Goal: Transaction & Acquisition: Purchase product/service

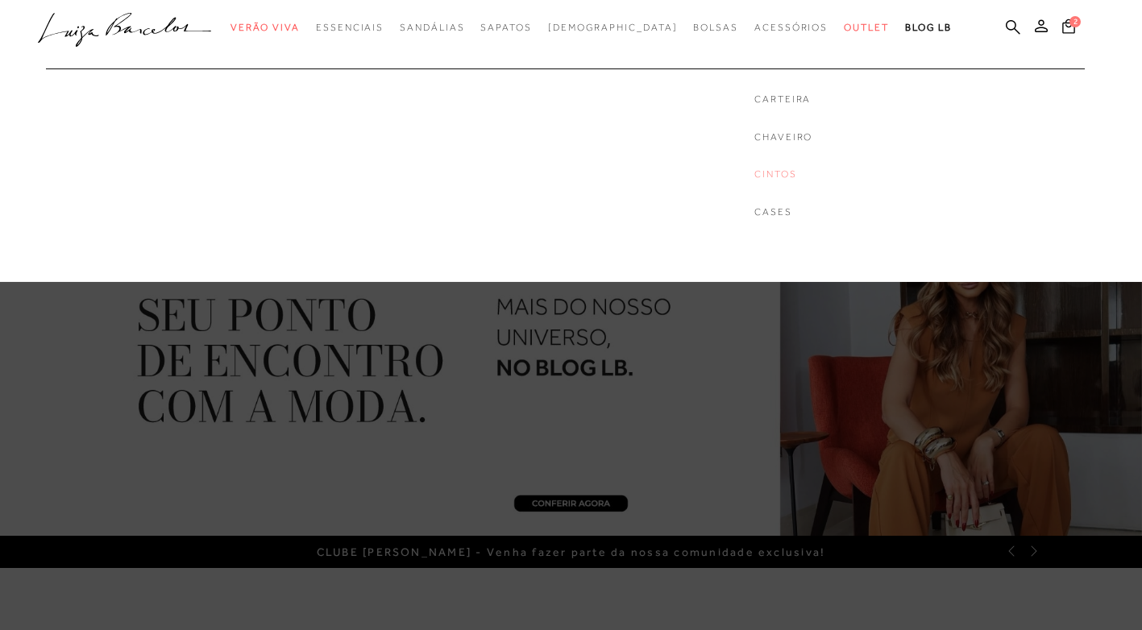
click at [755, 177] on link "Cintos" at bounding box center [784, 175] width 58 height 14
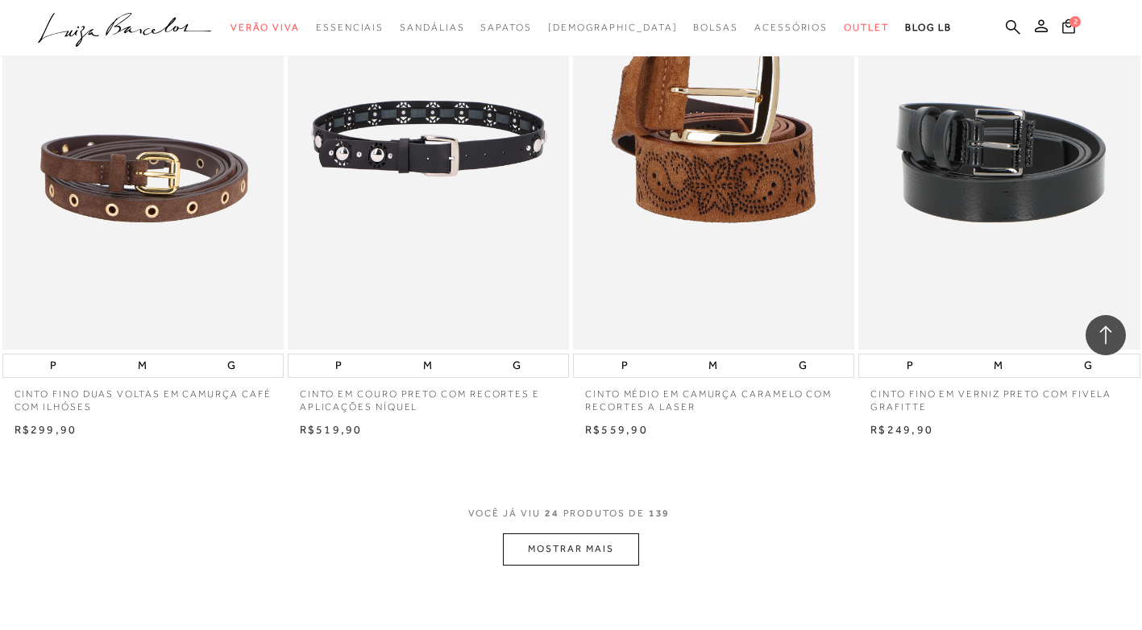
scroll to position [2902, 0]
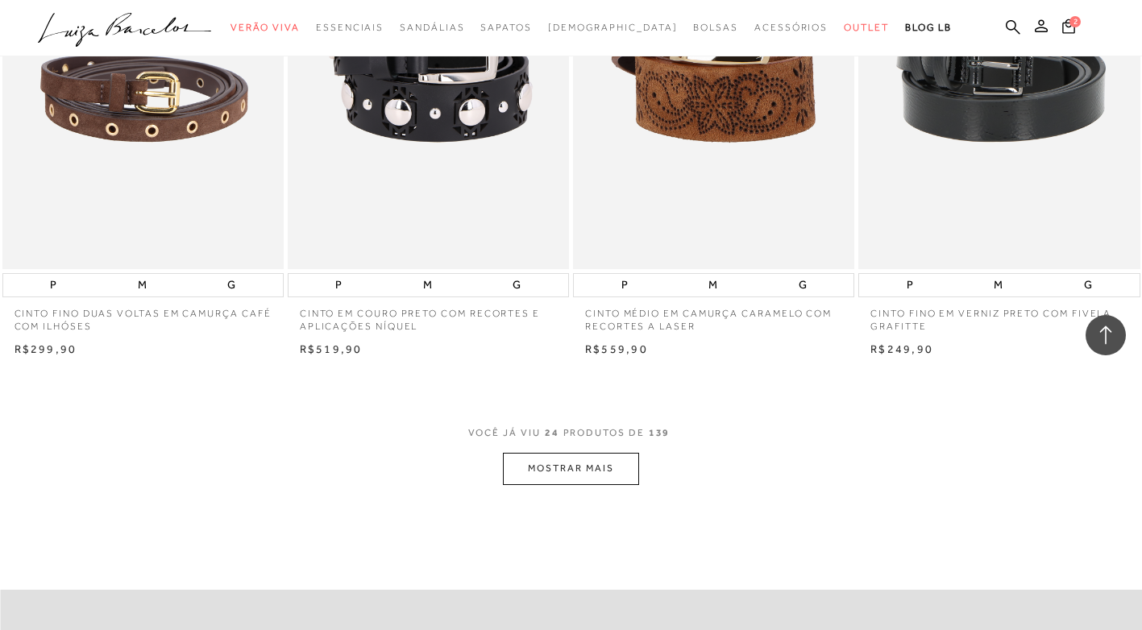
click at [573, 464] on button "MOSTRAR MAIS" at bounding box center [570, 468] width 135 height 31
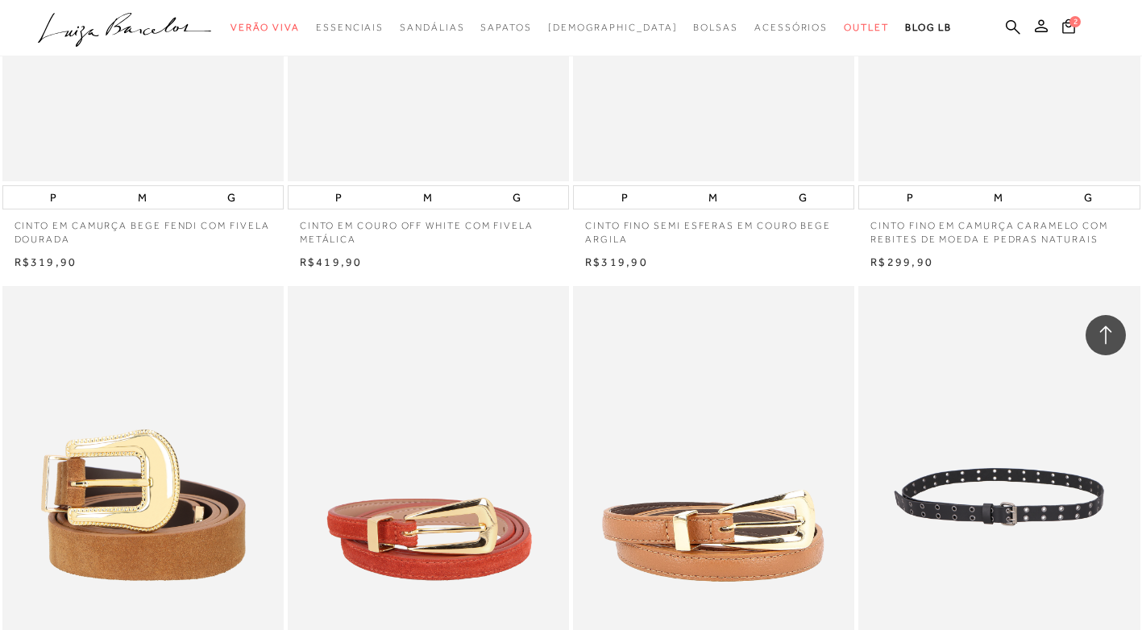
scroll to position [6046, 0]
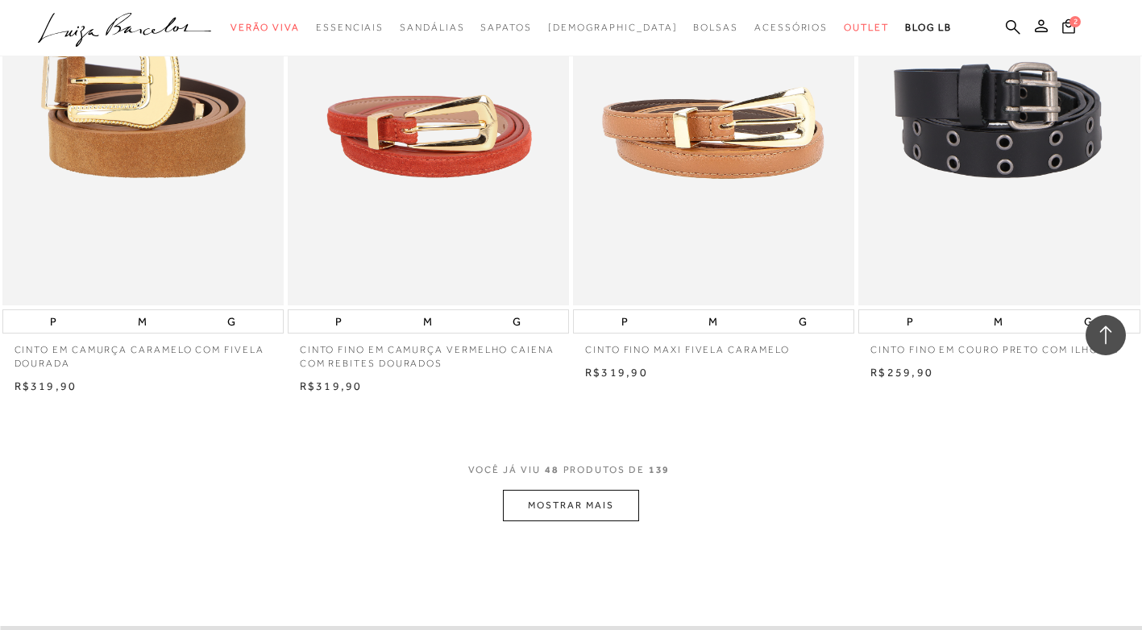
click at [556, 503] on button "MOSTRAR MAIS" at bounding box center [570, 505] width 135 height 31
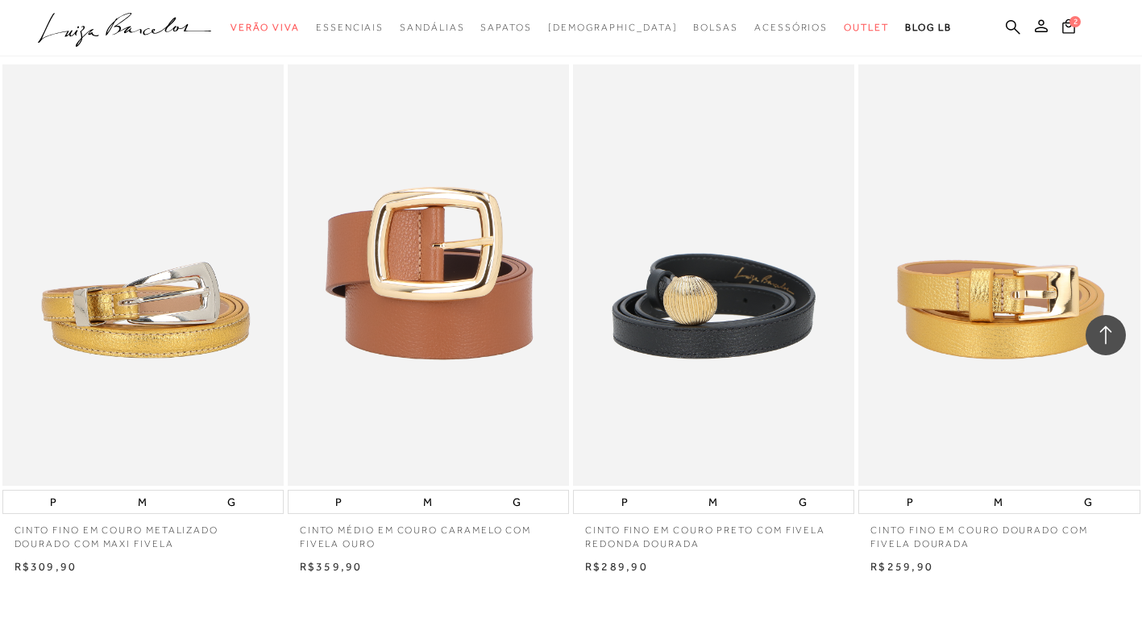
scroll to position [8062, 0]
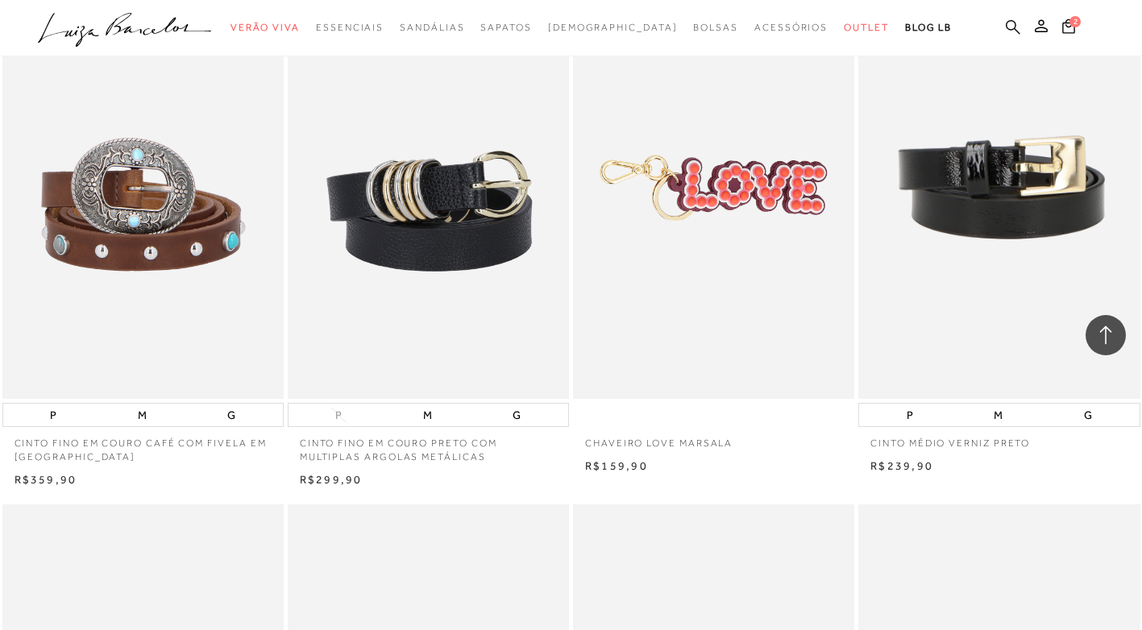
click at [1014, 20] on icon at bounding box center [1013, 26] width 15 height 15
click at [1008, 23] on icon at bounding box center [1013, 26] width 15 height 15
click at [1012, 27] on icon at bounding box center [1013, 26] width 15 height 15
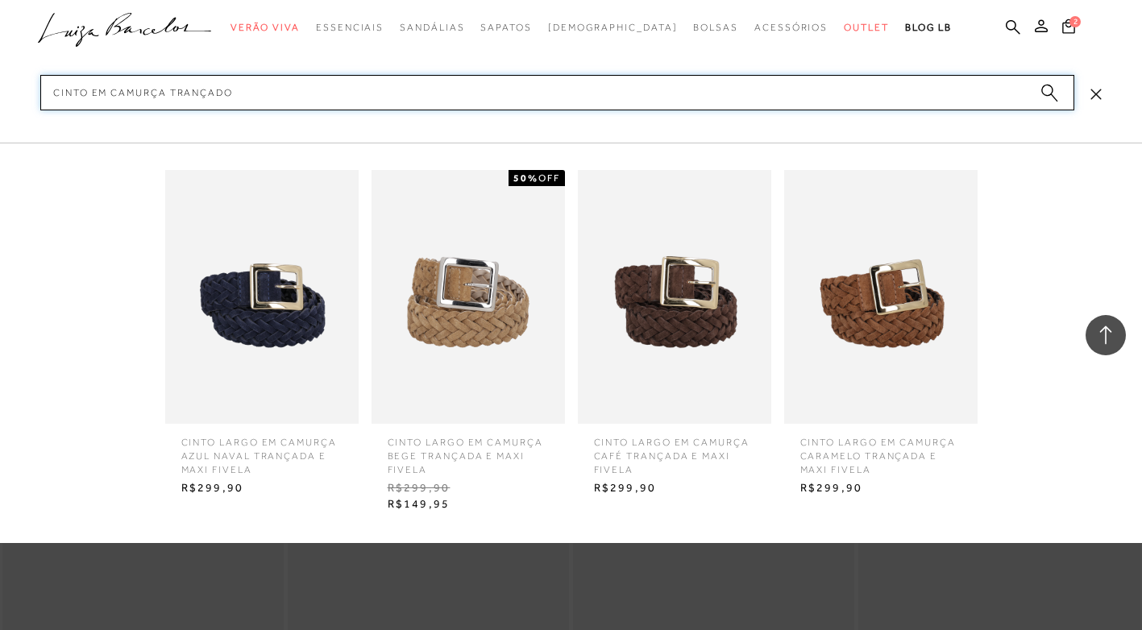
type input "cinto em camurça trançado"
click at [892, 285] on img at bounding box center [880, 297] width 193 height 254
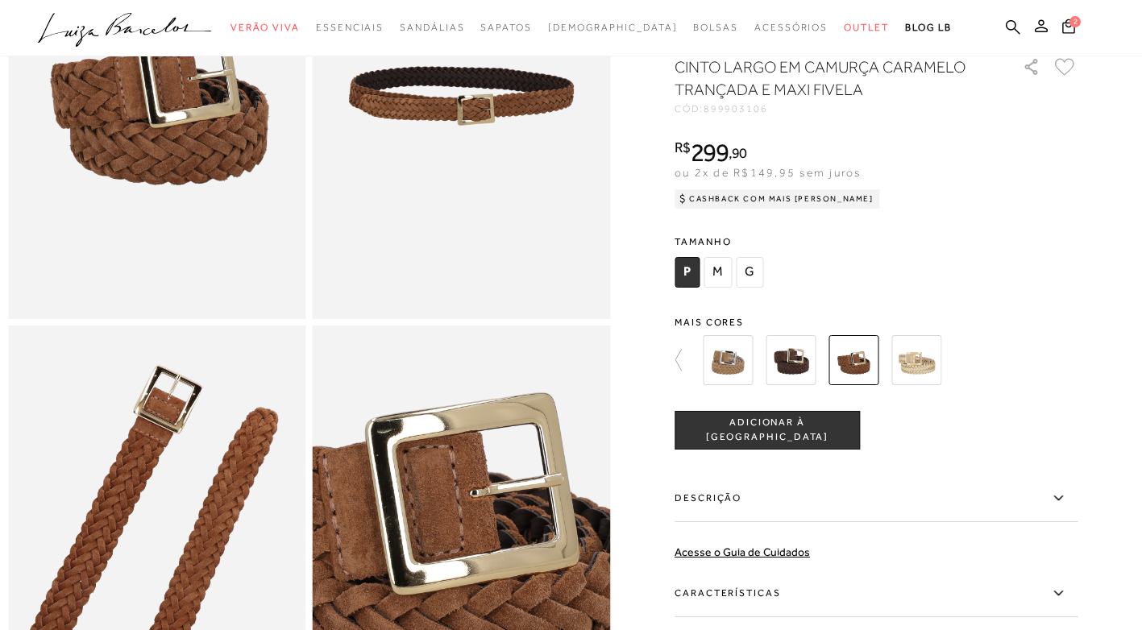
scroll to position [403, 0]
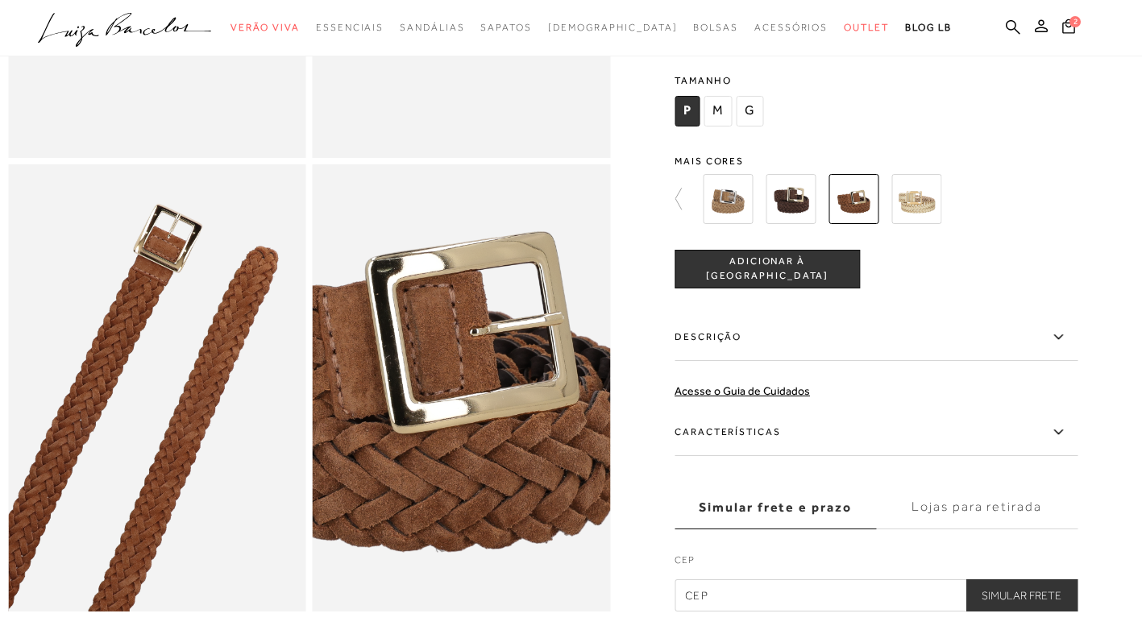
click at [863, 216] on img at bounding box center [854, 198] width 50 height 50
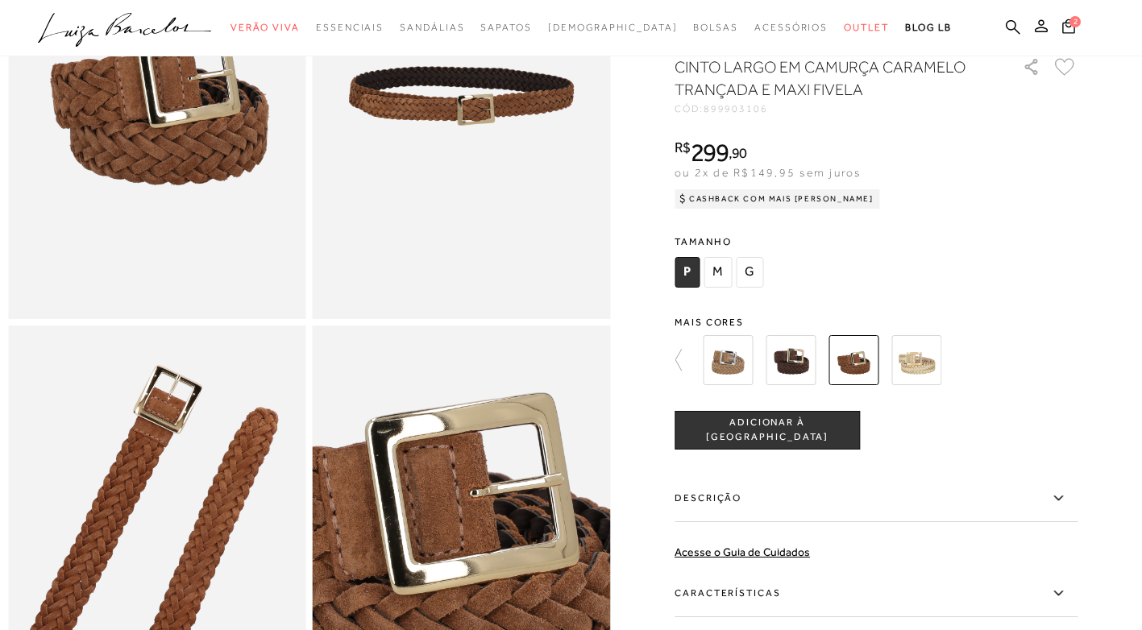
scroll to position [161, 0]
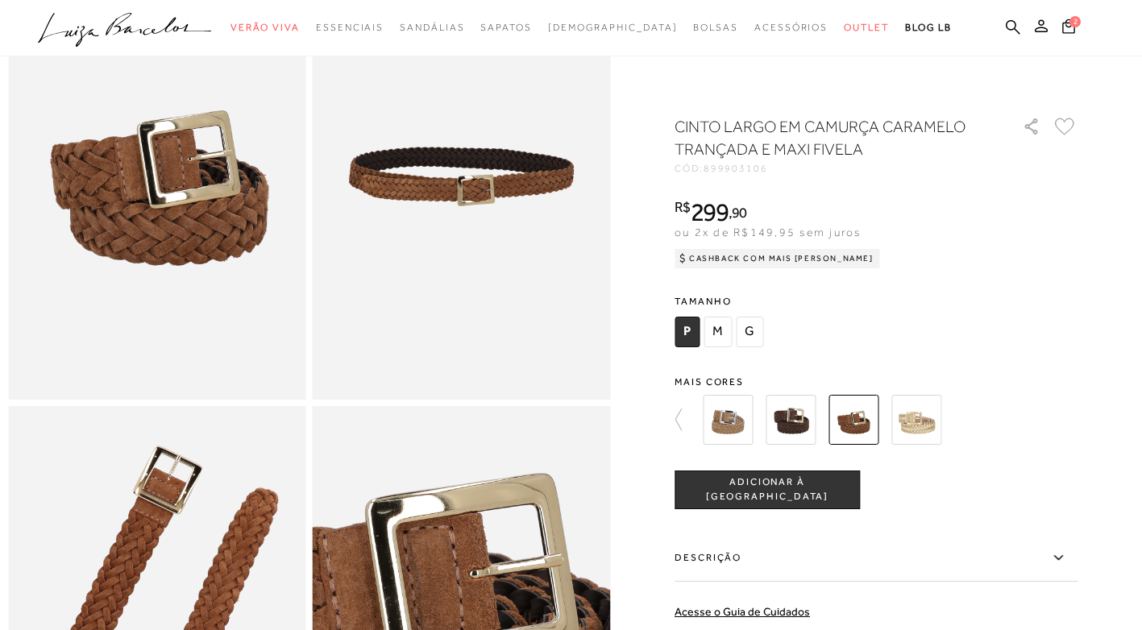
click at [729, 327] on span "M" at bounding box center [718, 332] width 28 height 31
click at [793, 488] on span "ADICIONAR À [GEOGRAPHIC_DATA]" at bounding box center [768, 490] width 184 height 28
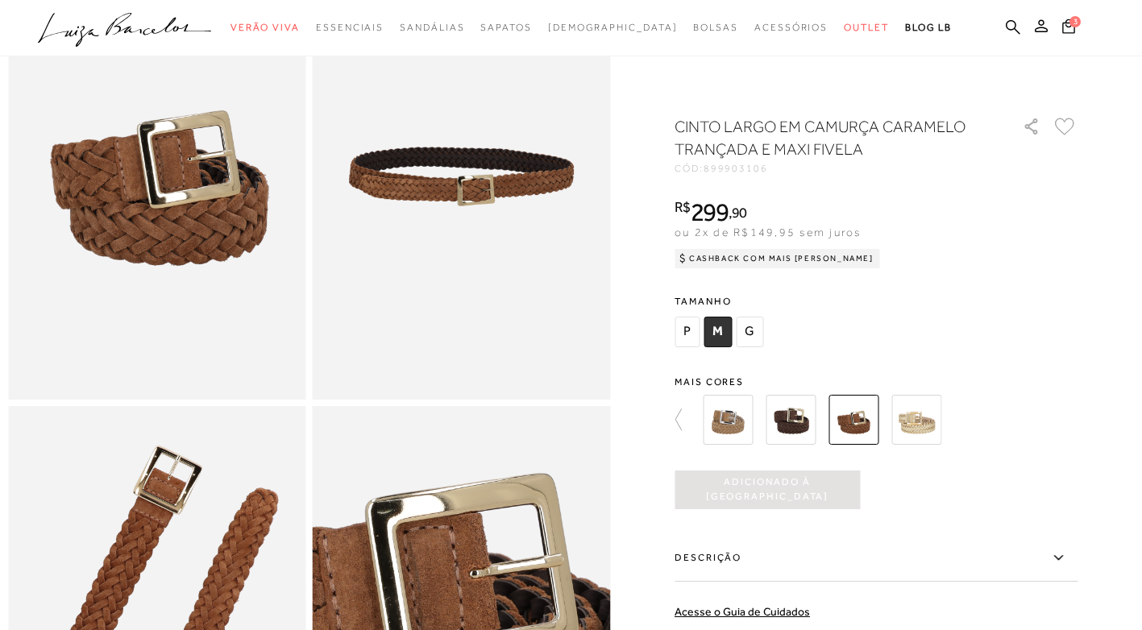
scroll to position [0, 0]
click at [1067, 27] on icon at bounding box center [1069, 25] width 13 height 15
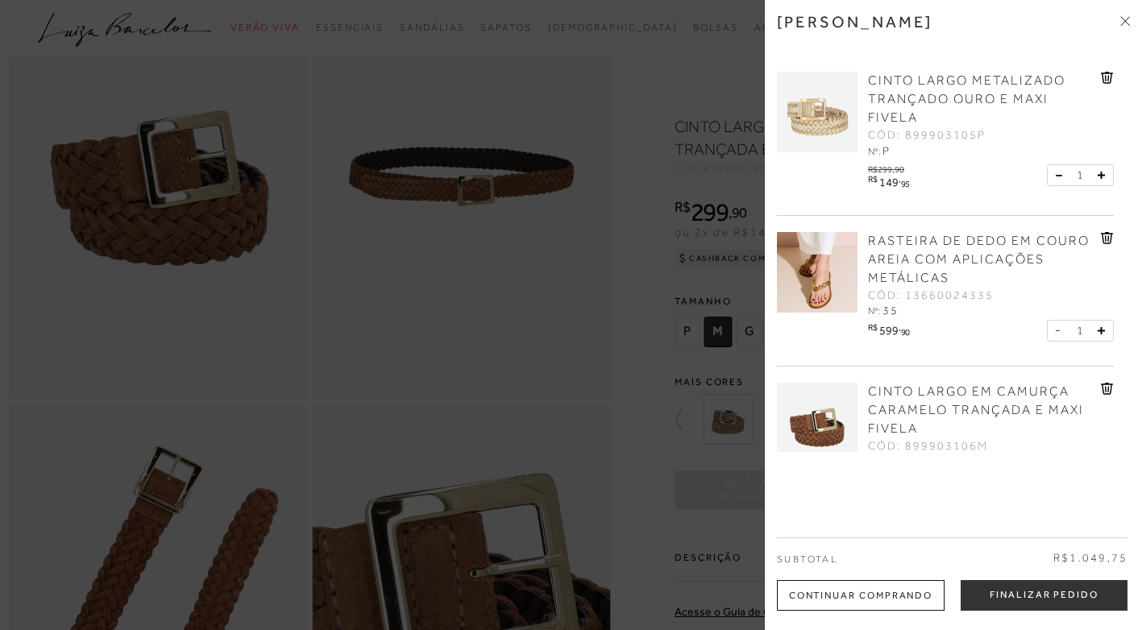
click at [838, 124] on img at bounding box center [817, 112] width 81 height 81
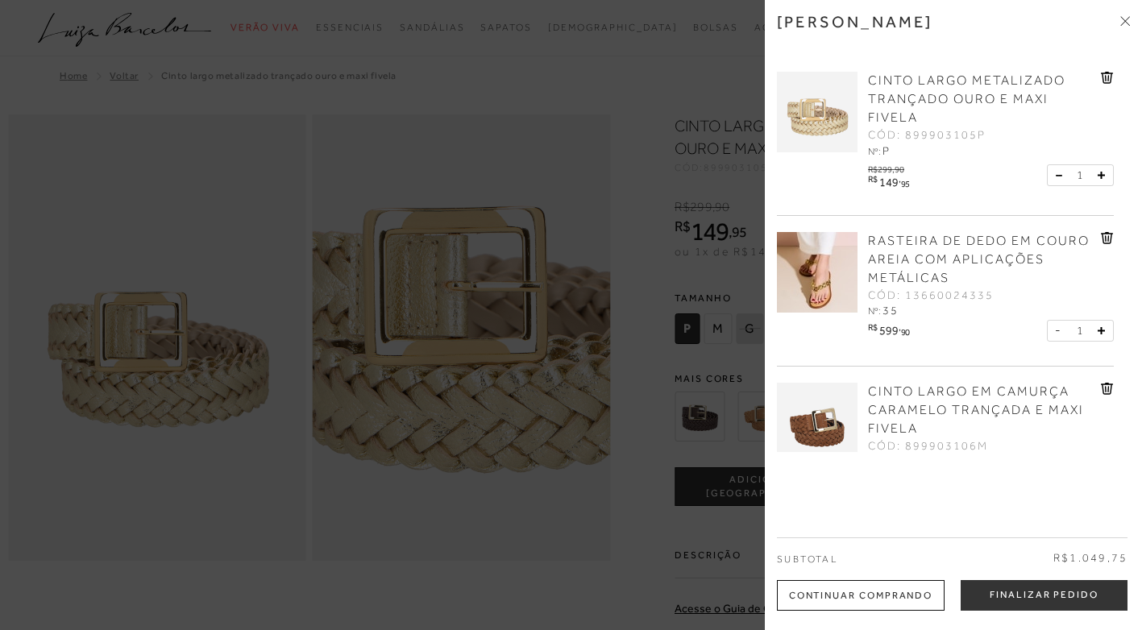
click at [917, 77] on span "CINTO LARGO METALIZADO TRANÇADO OURO E MAXI FIVELA" at bounding box center [967, 99] width 198 height 52
click at [1107, 237] on icon at bounding box center [1107, 238] width 13 height 12
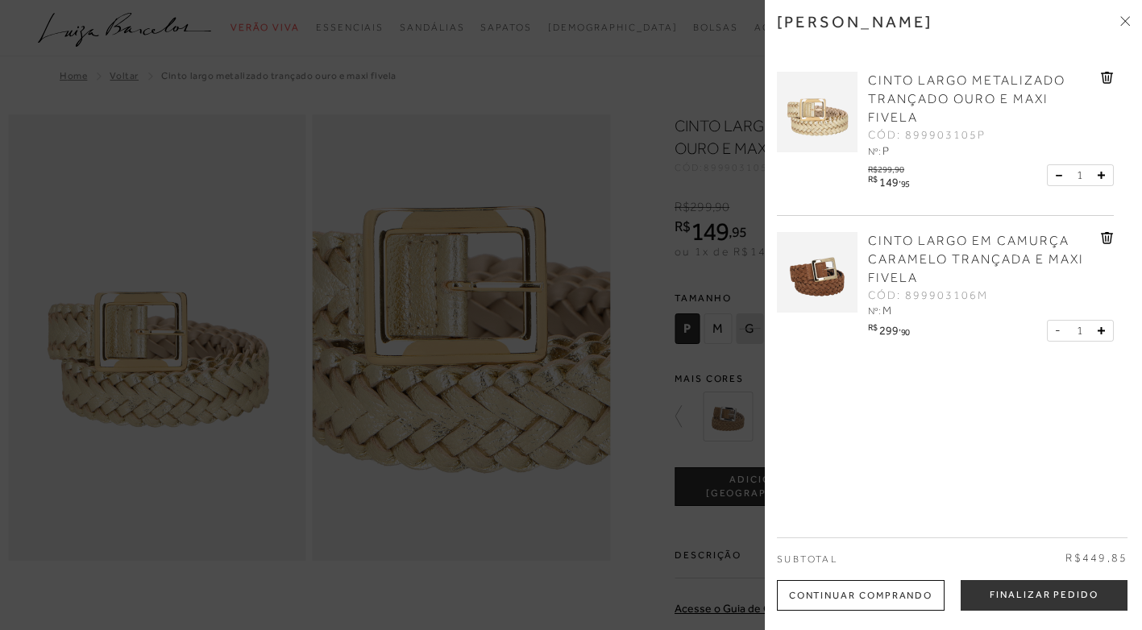
click at [988, 83] on span "CINTO LARGO METALIZADO TRANÇADO OURO E MAXI FIVELA" at bounding box center [967, 99] width 198 height 52
click at [1121, 18] on icon at bounding box center [1126, 21] width 10 height 10
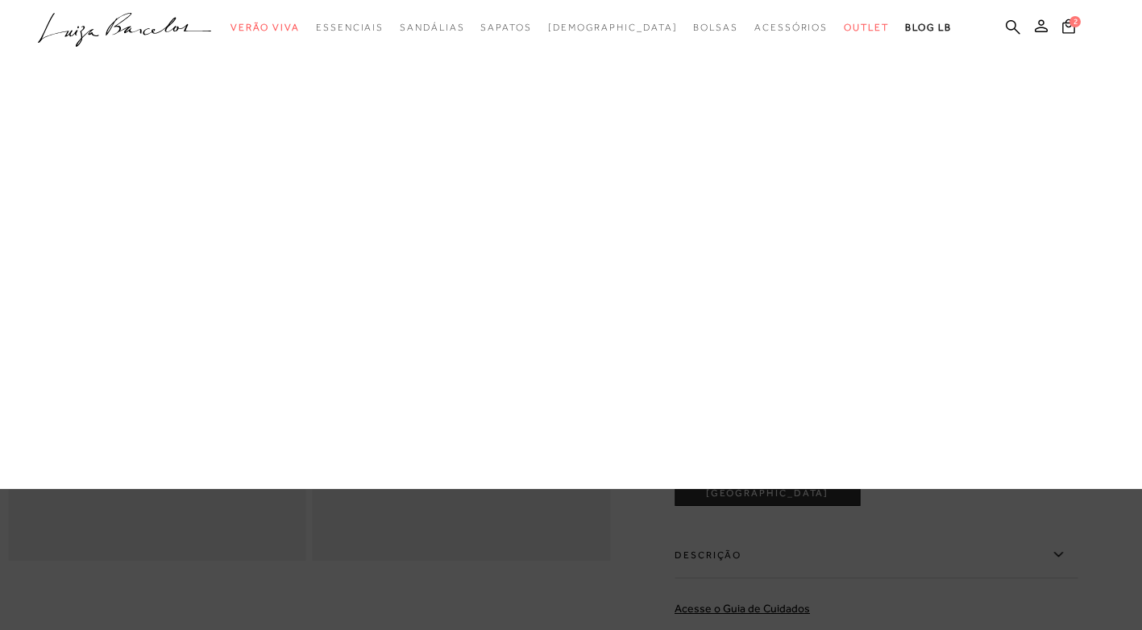
click at [0, 0] on link "Acessórios" at bounding box center [0, 0] width 0 height 0
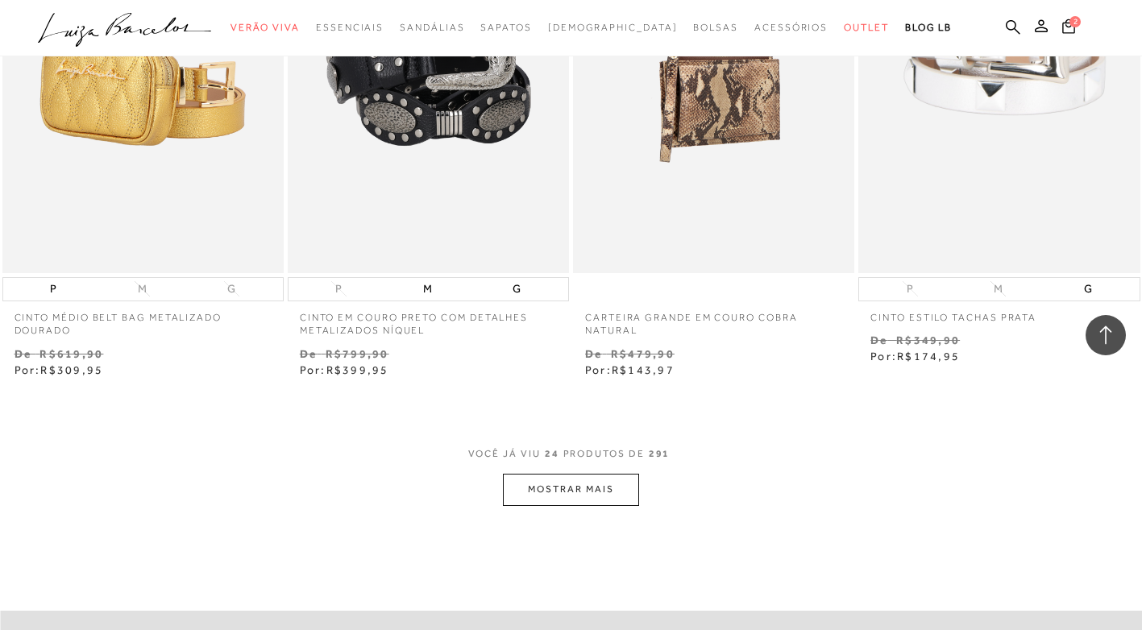
scroll to position [3063, 0]
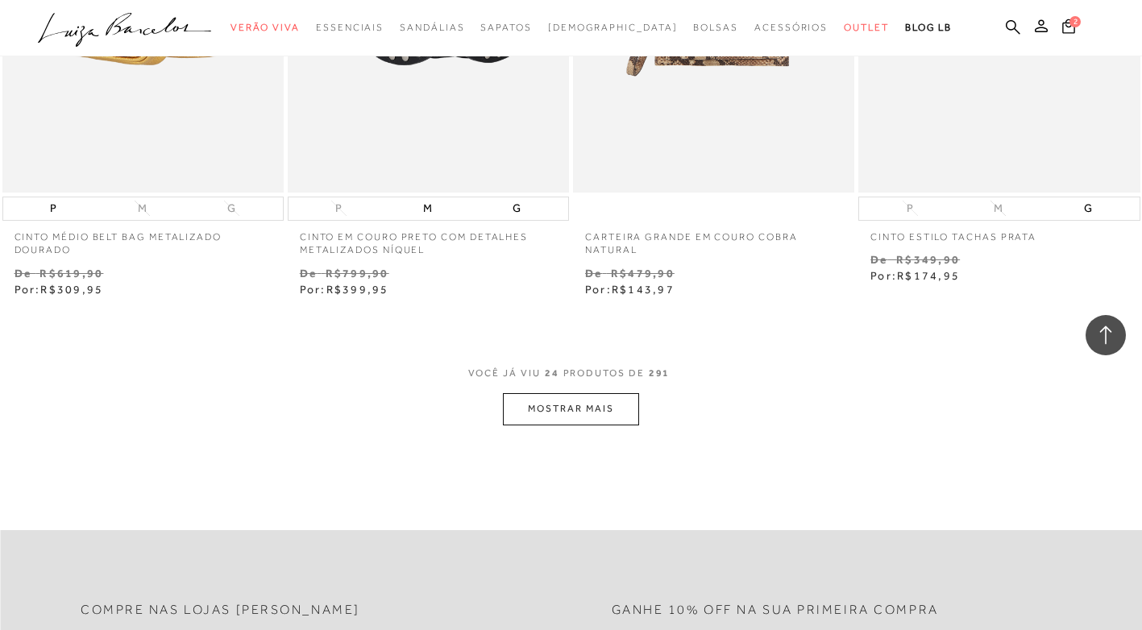
click at [553, 408] on button "MOSTRAR MAIS" at bounding box center [570, 408] width 135 height 31
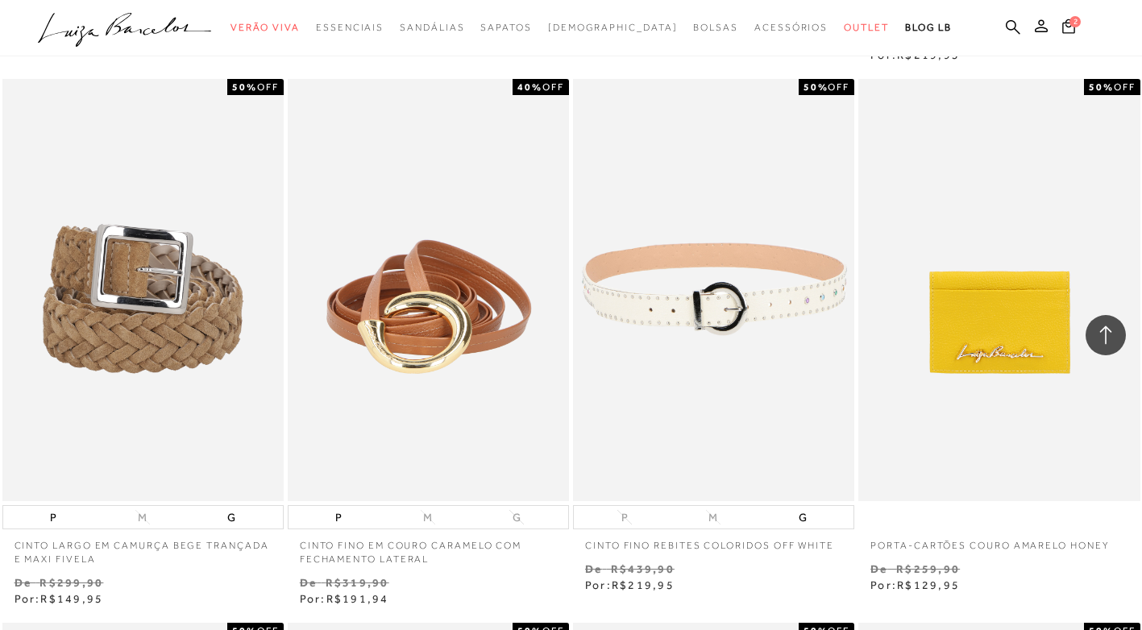
scroll to position [4998, 0]
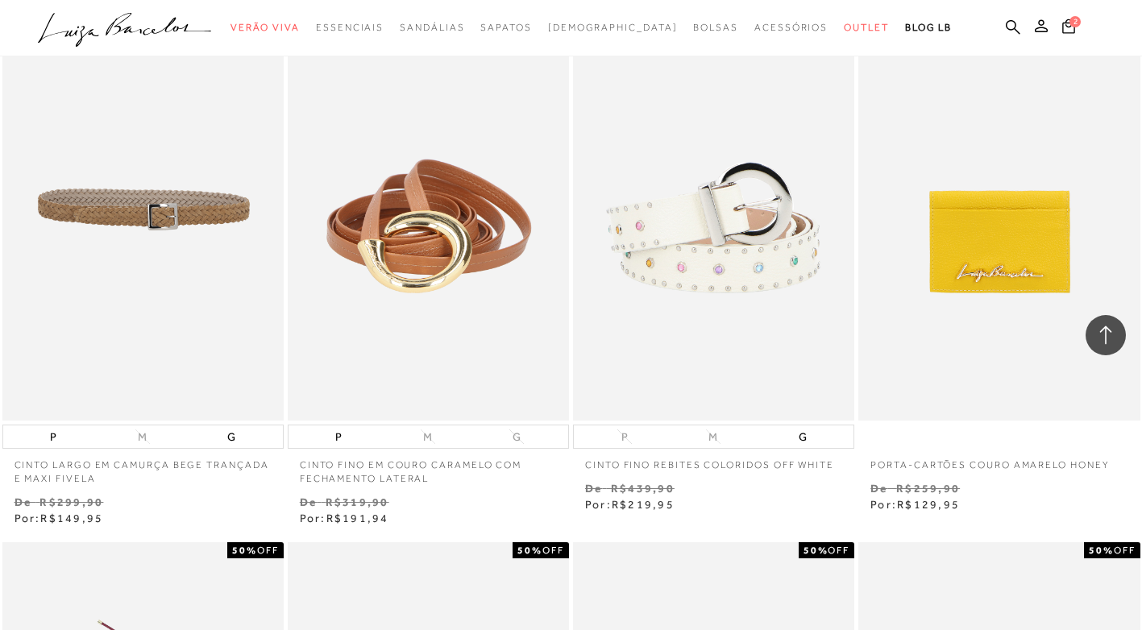
click at [158, 227] on img at bounding box center [144, 209] width 280 height 422
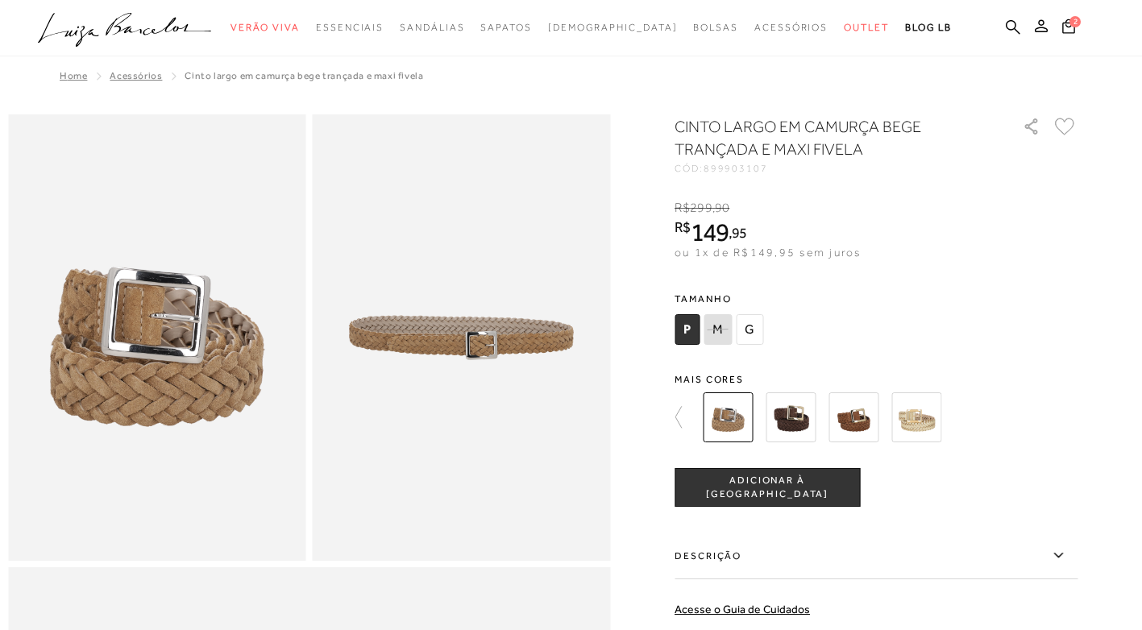
click at [860, 411] on img at bounding box center [854, 418] width 50 height 50
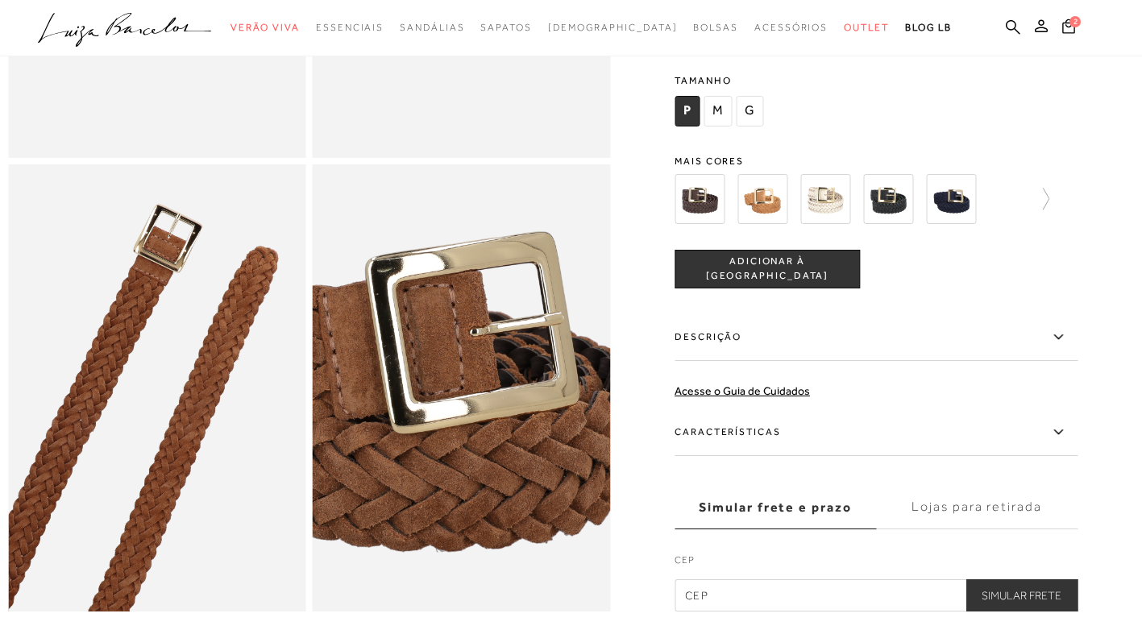
scroll to position [806, 0]
